Goal: Find specific page/section: Find specific page/section

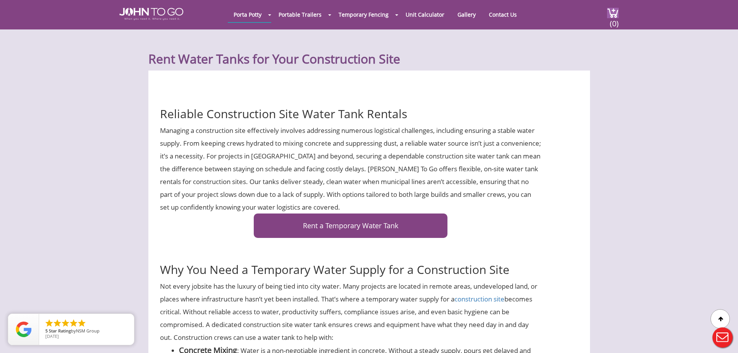
scroll to position [232, 0]
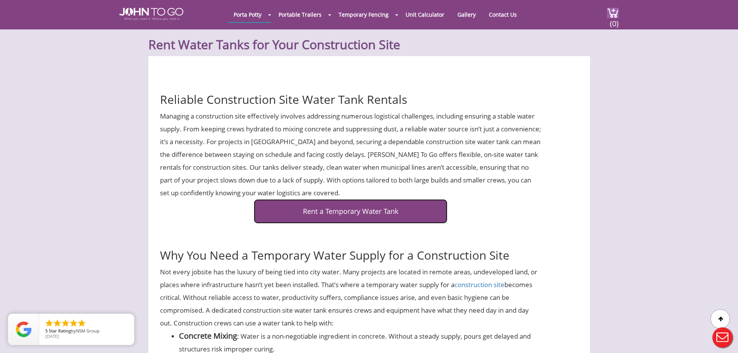
click at [338, 211] on link "Rent a Temporary Water Tank" at bounding box center [351, 211] width 194 height 24
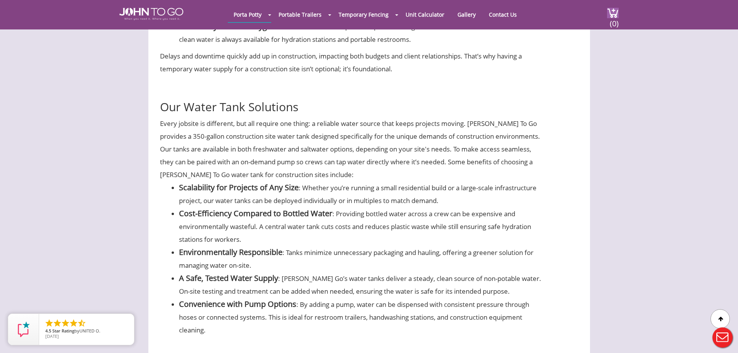
scroll to position [387, 0]
